Goal: Use online tool/utility: Utilize a website feature to perform a specific function

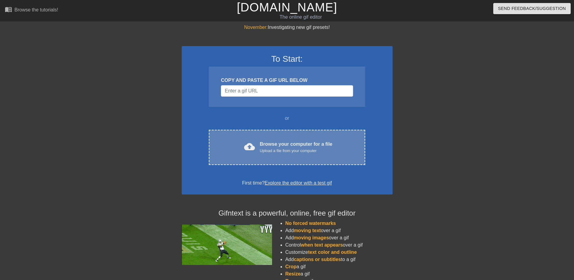
click at [306, 135] on div "cloud_upload Browse your computer for a file Upload a file from your computer C…" at bounding box center [287, 147] width 156 height 35
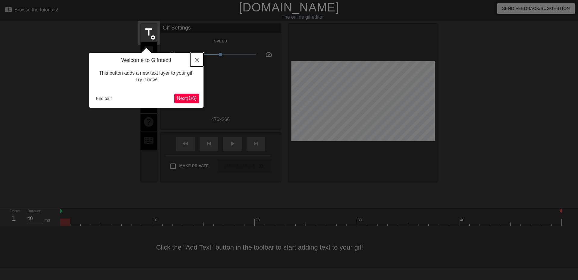
click at [196, 59] on icon "Close" at bounding box center [197, 60] width 4 height 4
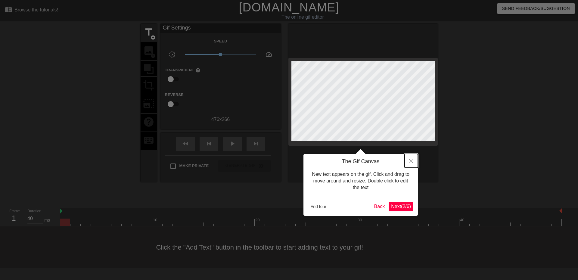
click at [410, 161] on icon "Close" at bounding box center [411, 161] width 4 height 4
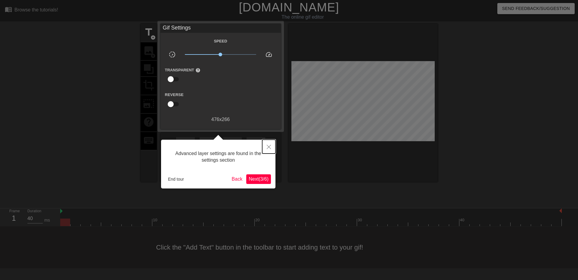
click at [264, 146] on button "Close" at bounding box center [268, 147] width 13 height 14
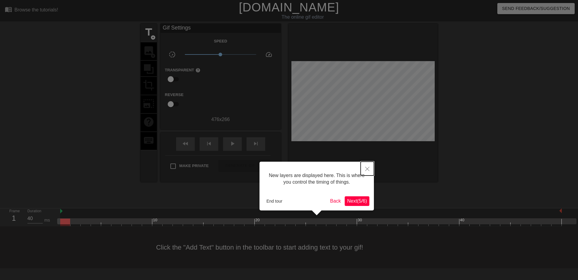
click at [371, 169] on button "Close" at bounding box center [367, 169] width 13 height 14
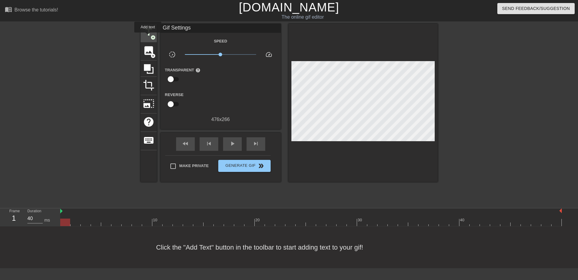
click at [148, 37] on span "title" at bounding box center [148, 31] width 11 height 11
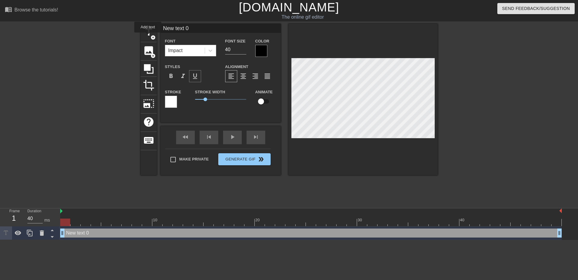
scroll to position [0, 0]
click at [198, 233] on div "New text 0 drag_handle drag_handle" at bounding box center [311, 233] width 502 height 9
click at [258, 49] on div at bounding box center [261, 51] width 12 height 12
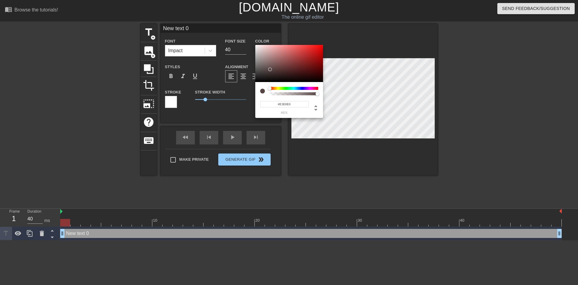
type input "#FFFFFF"
drag, startPoint x: 269, startPoint y: 68, endPoint x: 253, endPoint y: 42, distance: 30.6
click at [253, 42] on div "#FFFFFF hex" at bounding box center [289, 142] width 578 height 285
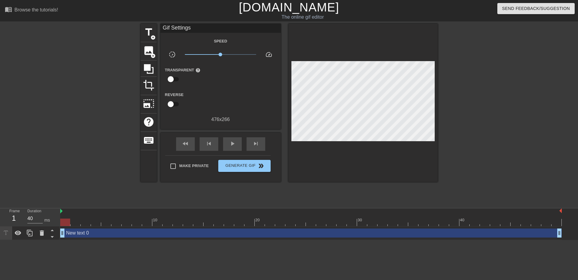
drag, startPoint x: 234, startPoint y: 232, endPoint x: 233, endPoint y: 223, distance: 9.4
click at [234, 232] on div "New text 0 drag_handle drag_handle" at bounding box center [311, 233] width 502 height 9
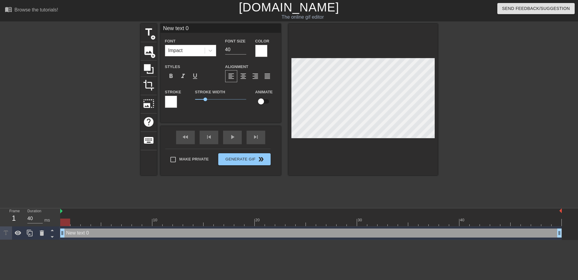
drag, startPoint x: 198, startPoint y: 25, endPoint x: 140, endPoint y: 19, distance: 58.1
click at [143, 20] on div "menu_book Browse the tutorials! [DOMAIN_NAME] The online gif editor Send Feedba…" at bounding box center [289, 120] width 578 height 240
type input "[PERSON_NAME]"
drag, startPoint x: 233, startPoint y: 51, endPoint x: 220, endPoint y: 48, distance: 12.8
click at [223, 49] on div "Font Size 40" at bounding box center [236, 47] width 30 height 20
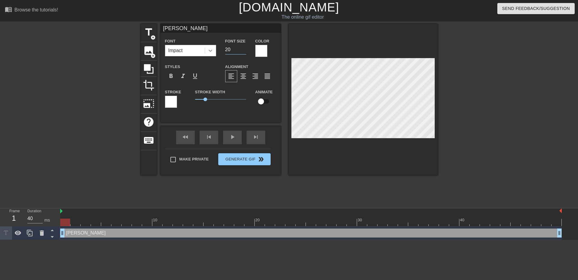
click at [209, 52] on icon at bounding box center [210, 51] width 6 height 6
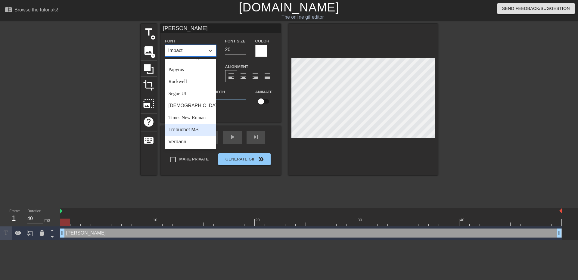
scroll to position [216, 0]
click at [189, 131] on div "Trebuchet MS" at bounding box center [190, 130] width 51 height 12
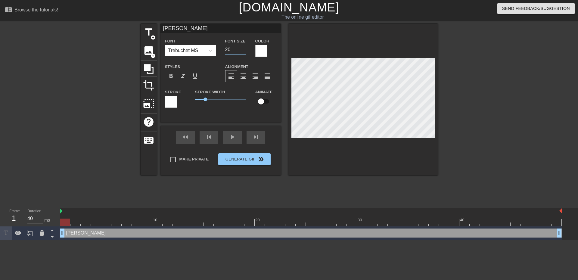
drag, startPoint x: 230, startPoint y: 50, endPoint x: 223, endPoint y: 49, distance: 7.6
click at [222, 49] on div "Font Size 20" at bounding box center [236, 47] width 30 height 20
type input "25"
click at [376, 240] on html "menu_book Browse the tutorials! [DOMAIN_NAME] The online gif editor Send Feedba…" at bounding box center [289, 120] width 578 height 240
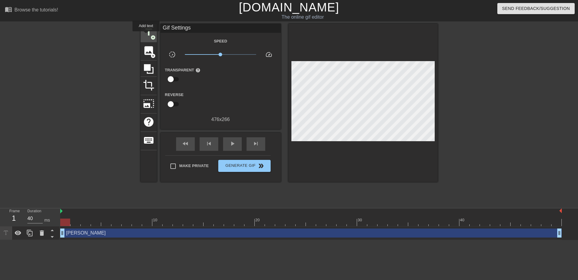
click at [146, 36] on span "title" at bounding box center [148, 31] width 11 height 11
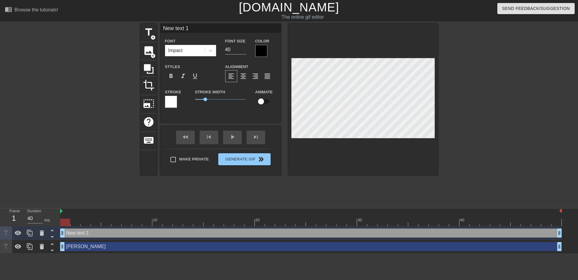
click at [189, 234] on div "New text 1 drag_handle drag_handle" at bounding box center [311, 233] width 502 height 9
click at [172, 232] on div "New text 1 drag_handle drag_handle" at bounding box center [311, 233] width 502 height 9
click at [260, 53] on div at bounding box center [261, 51] width 12 height 12
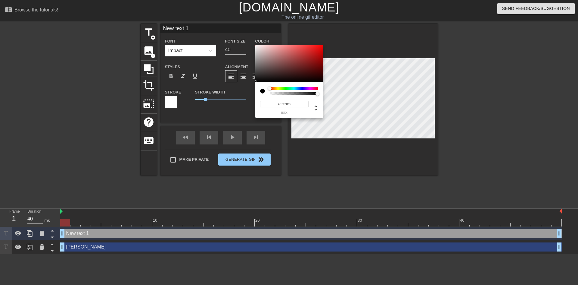
type input "#FFFFFF"
click at [251, 42] on div "#FFFFFF hex" at bounding box center [289, 142] width 578 height 285
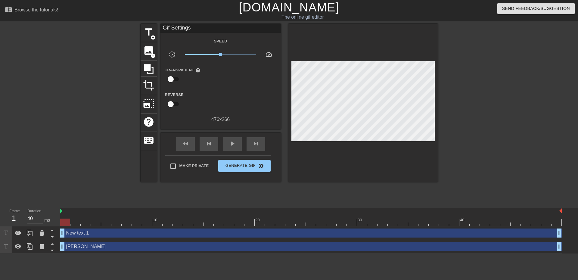
click at [170, 235] on div "New text 1 drag_handle drag_handle" at bounding box center [311, 233] width 502 height 9
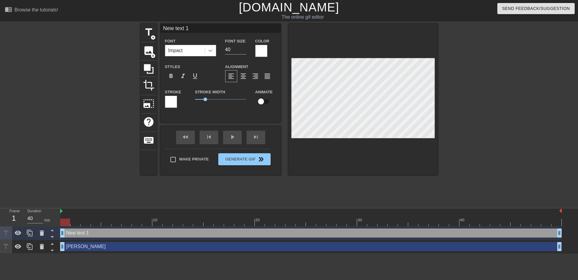
click at [211, 51] on icon at bounding box center [211, 51] width 4 height 2
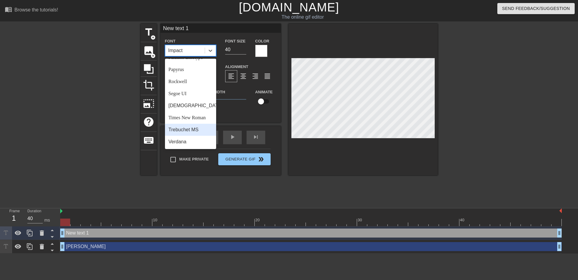
click at [185, 128] on div "Trebuchet MS" at bounding box center [190, 130] width 51 height 12
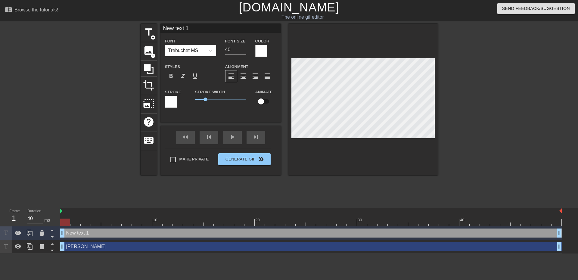
drag, startPoint x: 198, startPoint y: 27, endPoint x: 145, endPoint y: 19, distance: 52.7
click at [146, 19] on div "menu_book Browse the tutorials! [DOMAIN_NAME] The online gif editor Send Feedba…" at bounding box center [289, 127] width 578 height 254
type input "L"
type input "Kapinha"
drag, startPoint x: 223, startPoint y: 48, endPoint x: 213, endPoint y: 47, distance: 10.3
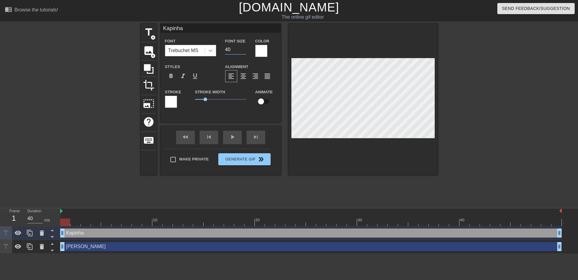
click at [213, 47] on div "Font Trebuchet MS Font Size 40 Color" at bounding box center [220, 47] width 120 height 20
type input "35"
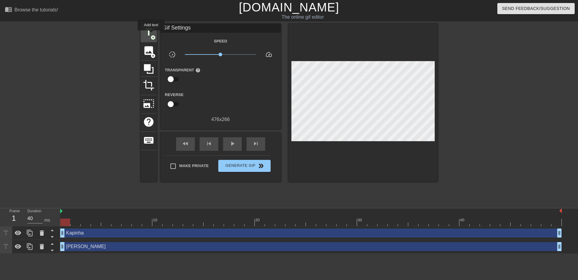
click at [151, 35] on span "add_circle" at bounding box center [153, 37] width 5 height 5
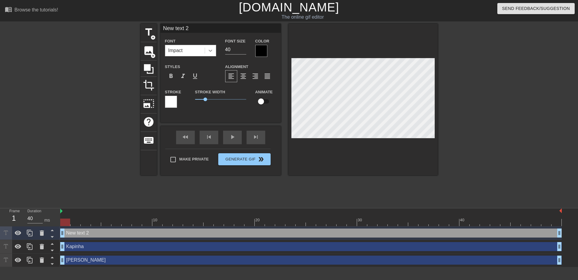
click at [212, 49] on icon at bounding box center [210, 51] width 6 height 6
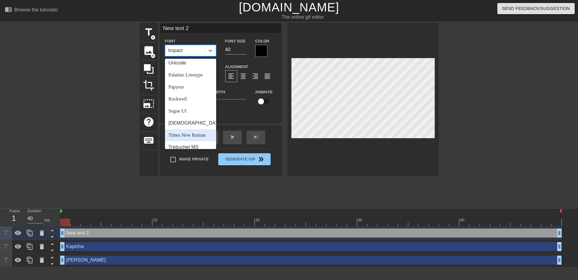
scroll to position [216, 0]
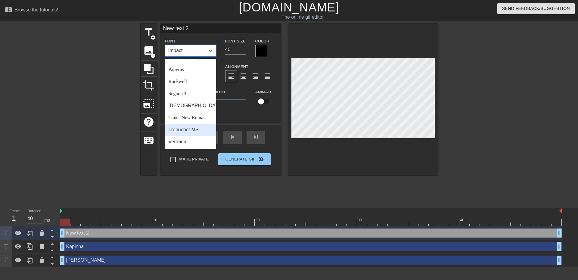
click at [185, 130] on div "Trebuchet MS" at bounding box center [190, 130] width 51 height 12
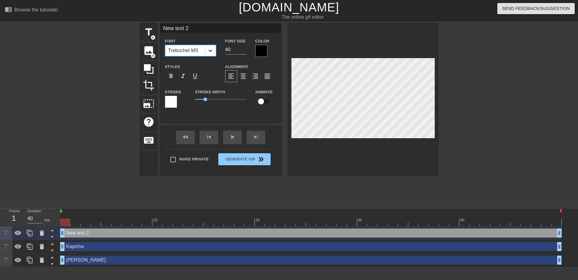
drag, startPoint x: 232, startPoint y: 50, endPoint x: 213, endPoint y: 47, distance: 19.3
click at [214, 47] on div "Font option Trebuchet MS, selected. 0 results available. Select is focused ,typ…" at bounding box center [220, 47] width 120 height 20
type input "3"
type input "25"
click at [259, 51] on div at bounding box center [261, 51] width 12 height 12
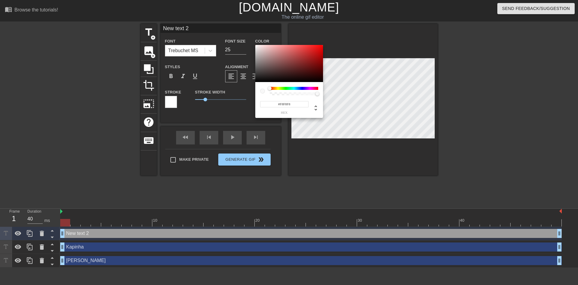
drag, startPoint x: 261, startPoint y: 54, endPoint x: 254, endPoint y: 46, distance: 11.1
click at [254, 46] on div "#F8F8F8 hex" at bounding box center [289, 142] width 578 height 285
type input "#000000"
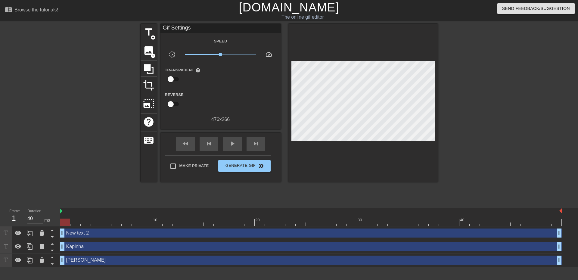
click at [216, 234] on div "New text 2 drag_handle drag_handle" at bounding box center [311, 233] width 502 height 9
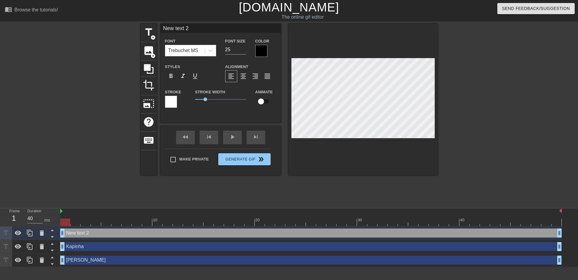
drag, startPoint x: 198, startPoint y: 28, endPoint x: 144, endPoint y: 23, distance: 53.9
click at [145, 21] on div "menu_book Browse the tutorials! [DOMAIN_NAME] The online gif editor Send Feedba…" at bounding box center [289, 133] width 578 height 267
paste input "@mindyourbusiness6669"
click at [168, 27] on input "@mindyourbusiness6669" at bounding box center [220, 28] width 120 height 9
click at [224, 26] on input "mindyourbusiness6669" at bounding box center [220, 28] width 120 height 9
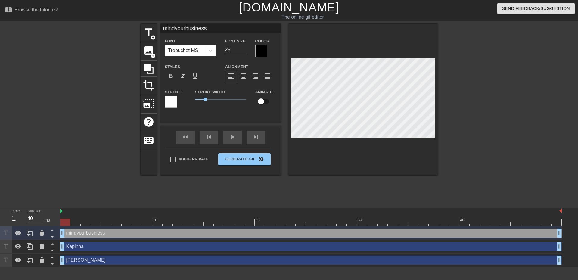
type input "mindyourbusiness"
click at [258, 50] on div at bounding box center [261, 51] width 12 height 12
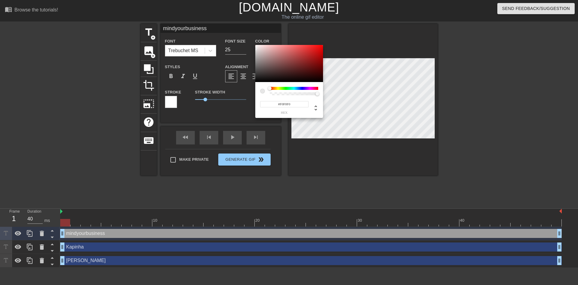
type input "#FCFCFC"
drag, startPoint x: 258, startPoint y: 58, endPoint x: 251, endPoint y: 45, distance: 14.2
click at [251, 45] on div "#FCFCFC hex" at bounding box center [289, 142] width 578 height 285
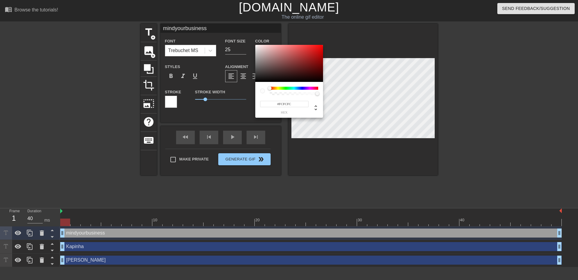
drag, startPoint x: 356, startPoint y: 161, endPoint x: 359, endPoint y: 157, distance: 4.5
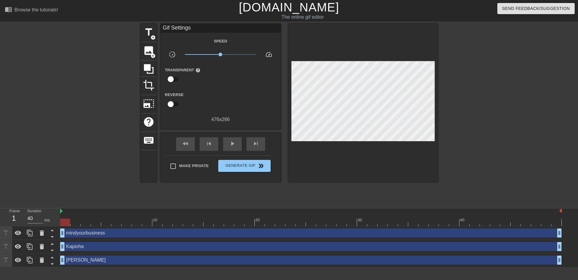
click at [242, 232] on div "mindyourbusiness drag_handle drag_handle" at bounding box center [311, 233] width 502 height 9
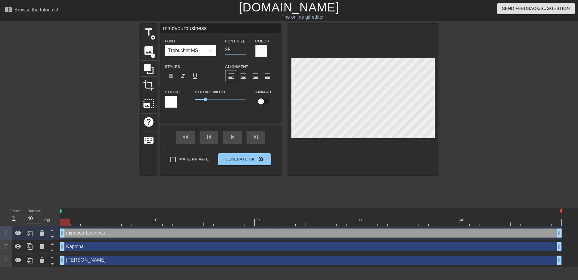
drag, startPoint x: 233, startPoint y: 49, endPoint x: 214, endPoint y: 44, distance: 19.7
click at [214, 44] on div "Font Trebuchet MS Font Size 25 Color" at bounding box center [220, 47] width 120 height 20
type input "20"
click at [163, 29] on input "mindyourbusiness" at bounding box center [220, 28] width 120 height 9
type input "@mindyourbusiness"
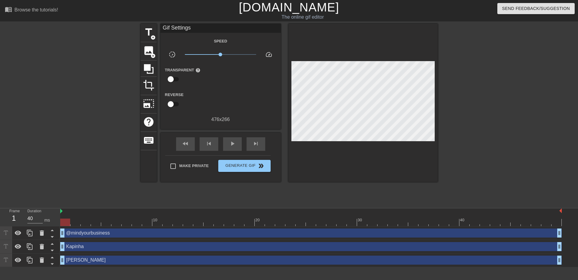
click at [204, 247] on div "Kapinha drag_handle drag_handle" at bounding box center [311, 246] width 502 height 9
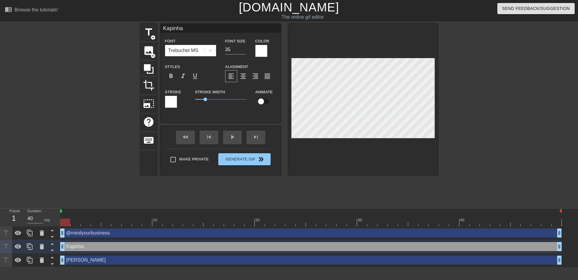
click at [164, 29] on input "Kapinha" at bounding box center [220, 28] width 120 height 9
type input "@Kapinha"
click at [285, 207] on div "menu_book Browse the tutorials! [DOMAIN_NAME] The online gif editor Send Feedba…" at bounding box center [289, 133] width 578 height 267
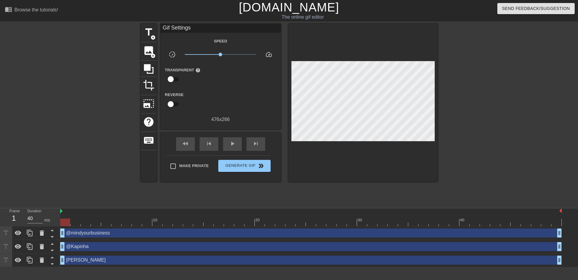
click at [175, 259] on div "[PERSON_NAME] drag_handle drag_handle" at bounding box center [311, 260] width 502 height 9
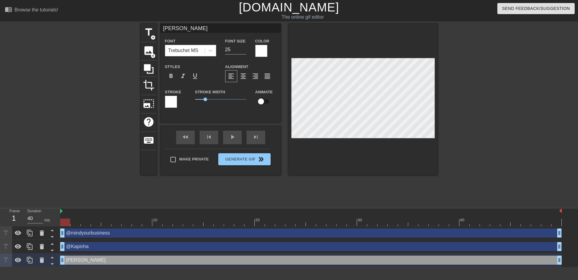
click at [164, 29] on input "[PERSON_NAME]" at bounding box center [220, 28] width 120 height 9
type input "@[PERSON_NAME]"
click at [367, 182] on div "title add_circle image add_circle crop photo_size_select_large help keyboard @[…" at bounding box center [289, 114] width 297 height 181
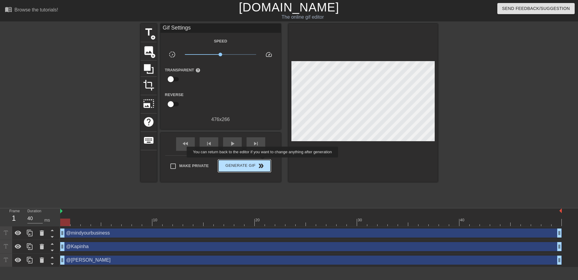
click at [263, 162] on span "double_arrow" at bounding box center [260, 165] width 7 height 7
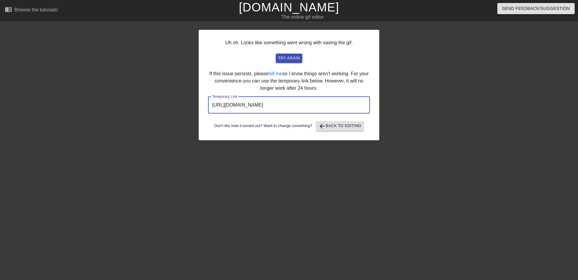
drag, startPoint x: 346, startPoint y: 103, endPoint x: 177, endPoint y: 92, distance: 169.3
click at [178, 92] on div "Uh oh. Looks like something went wrong with saving the gif. try again If this i…" at bounding box center [289, 114] width 578 height 181
